Goal: Task Accomplishment & Management: Manage account settings

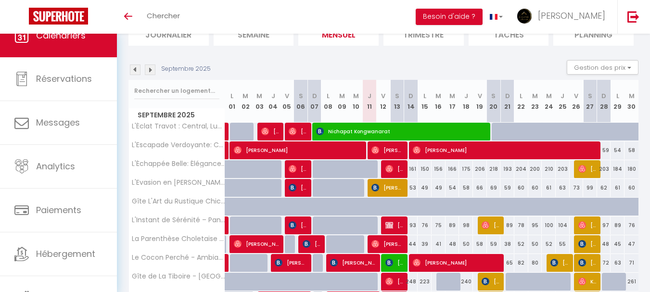
scroll to position [174, 0]
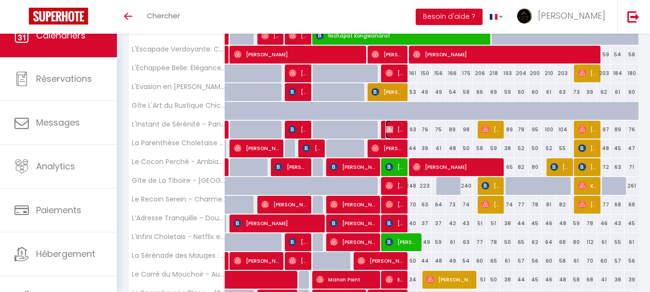
click at [393, 127] on img at bounding box center [390, 130] width 8 height 8
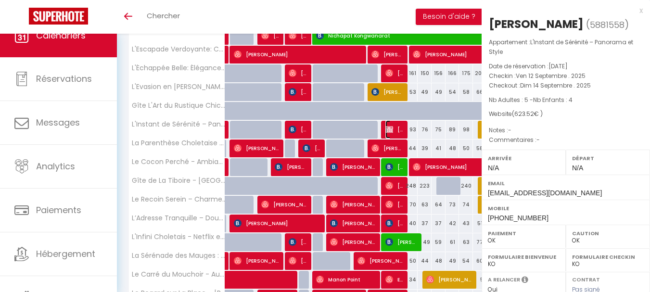
select select "46993"
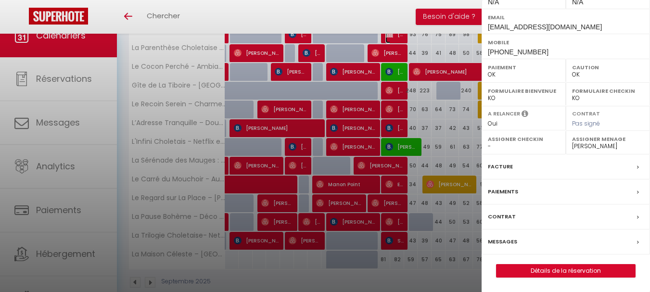
scroll to position [270, 0]
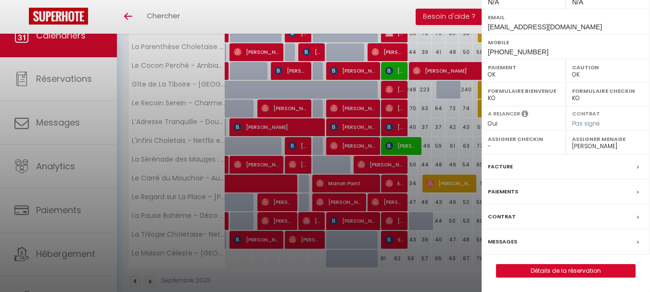
click at [505, 165] on label "Facture" at bounding box center [500, 167] width 25 height 10
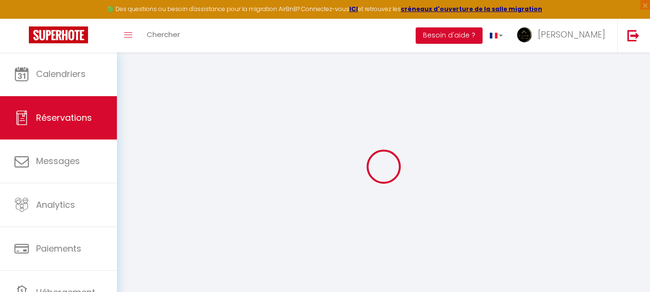
select select
checkbox input "false"
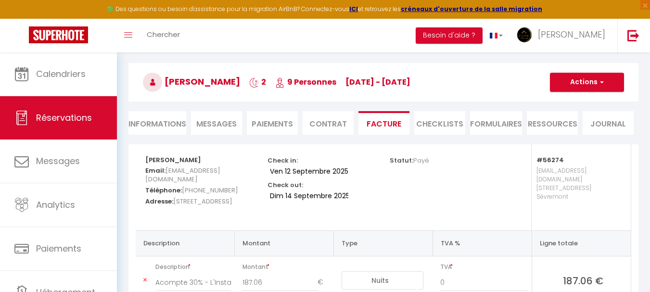
scroll to position [48, 0]
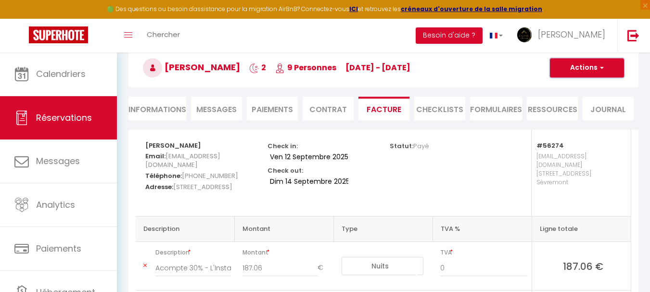
click at [589, 64] on button "Actions" at bounding box center [587, 67] width 74 height 19
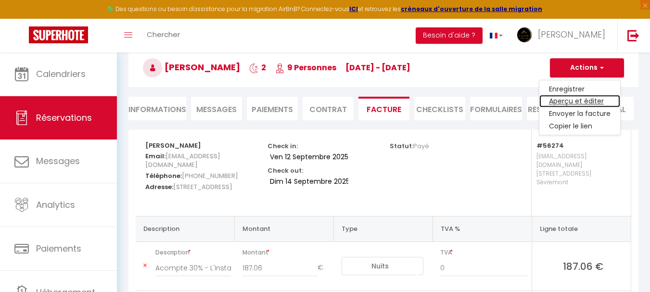
click at [570, 98] on link "Aperçu et éditer" at bounding box center [580, 101] width 81 height 13
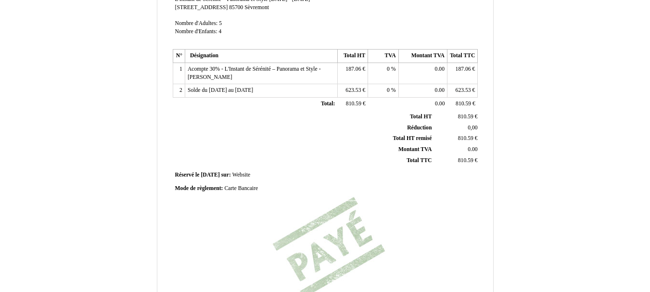
scroll to position [289, 0]
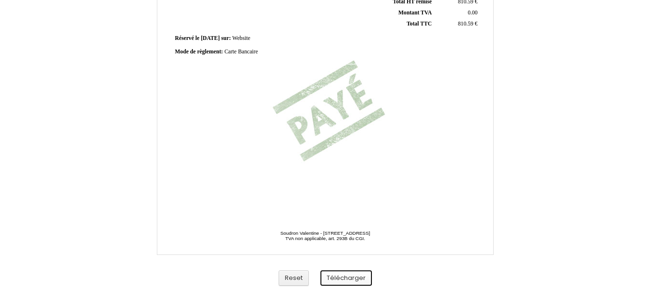
click at [363, 282] on button "Télécharger" at bounding box center [347, 279] width 52 height 16
